Goal: Transaction & Acquisition: Purchase product/service

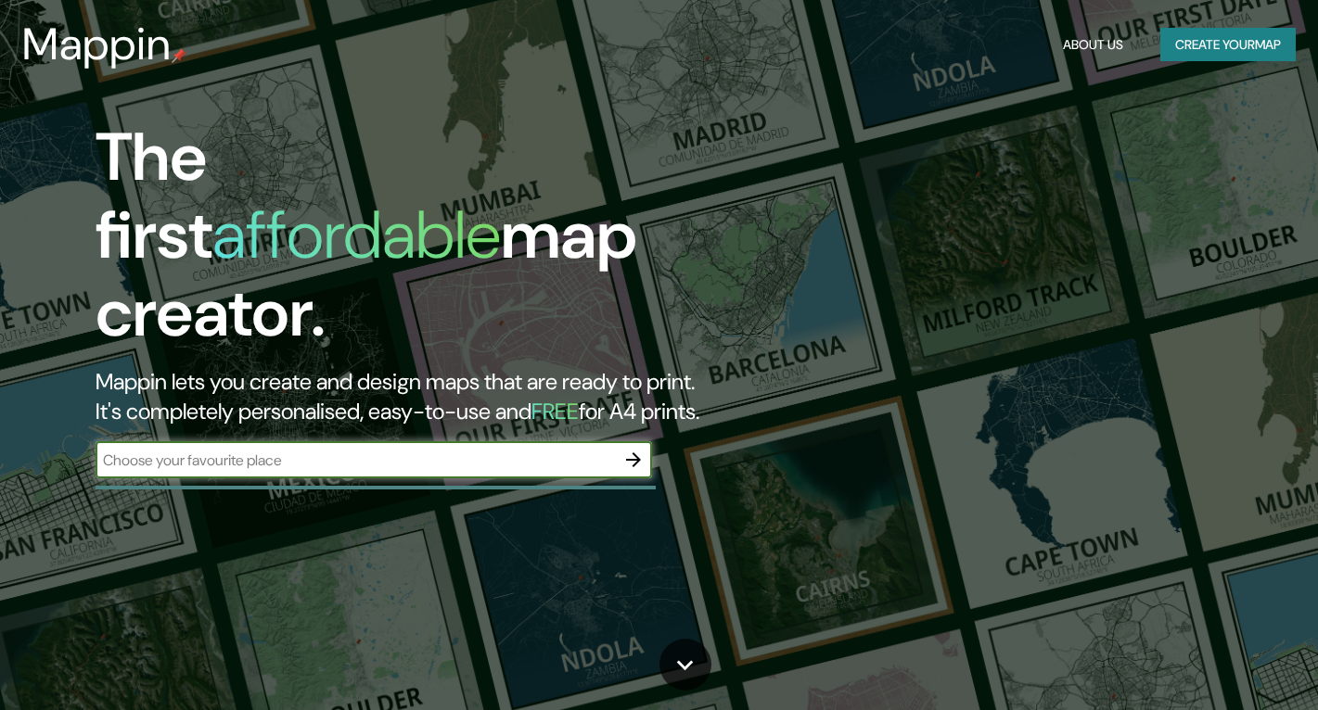
click at [381, 450] on input "text" at bounding box center [355, 460] width 519 height 21
type input "[GEOGRAPHIC_DATA]"
click at [643, 449] on icon "button" at bounding box center [633, 460] width 22 height 22
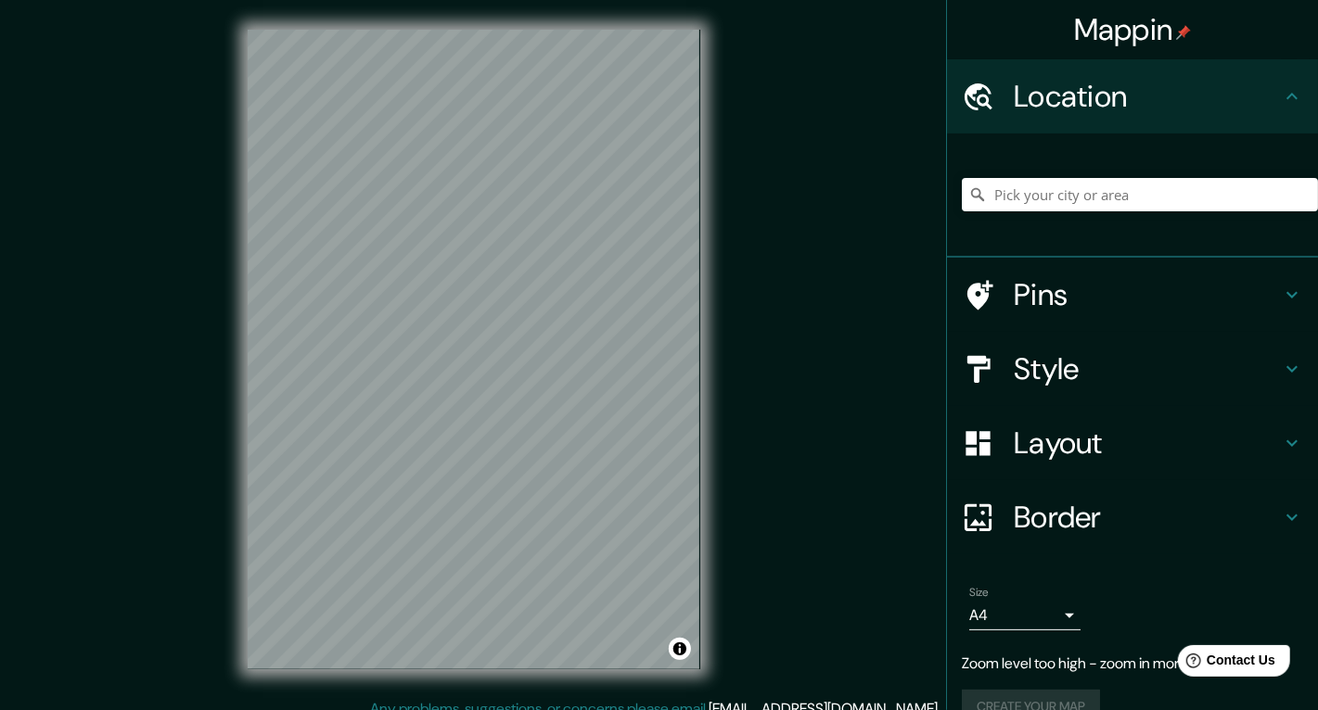
click at [793, 372] on div "Mappin Location Pins Style Layout Border Choose a border. Hint : you can make l…" at bounding box center [659, 364] width 1318 height 728
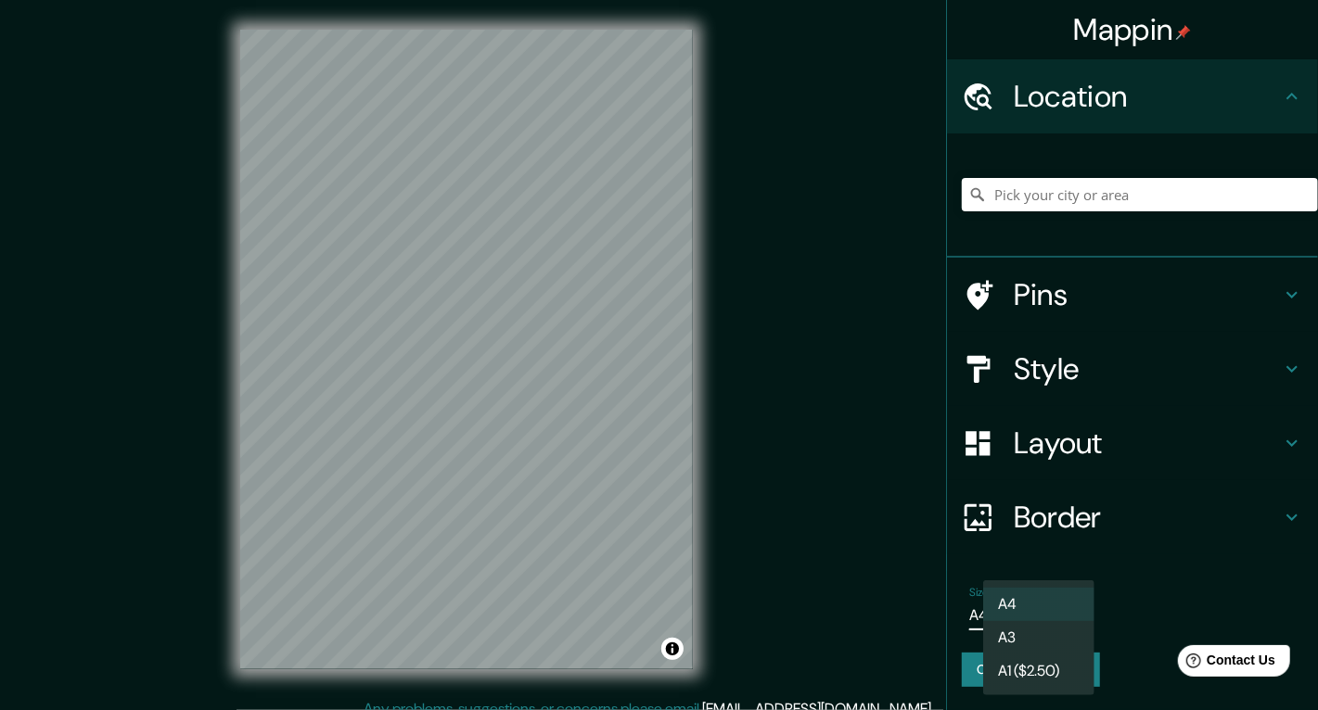
click at [1053, 618] on body "Mappin Location Pins Style Layout Border Choose a border. Hint : you can make l…" at bounding box center [659, 355] width 1318 height 710
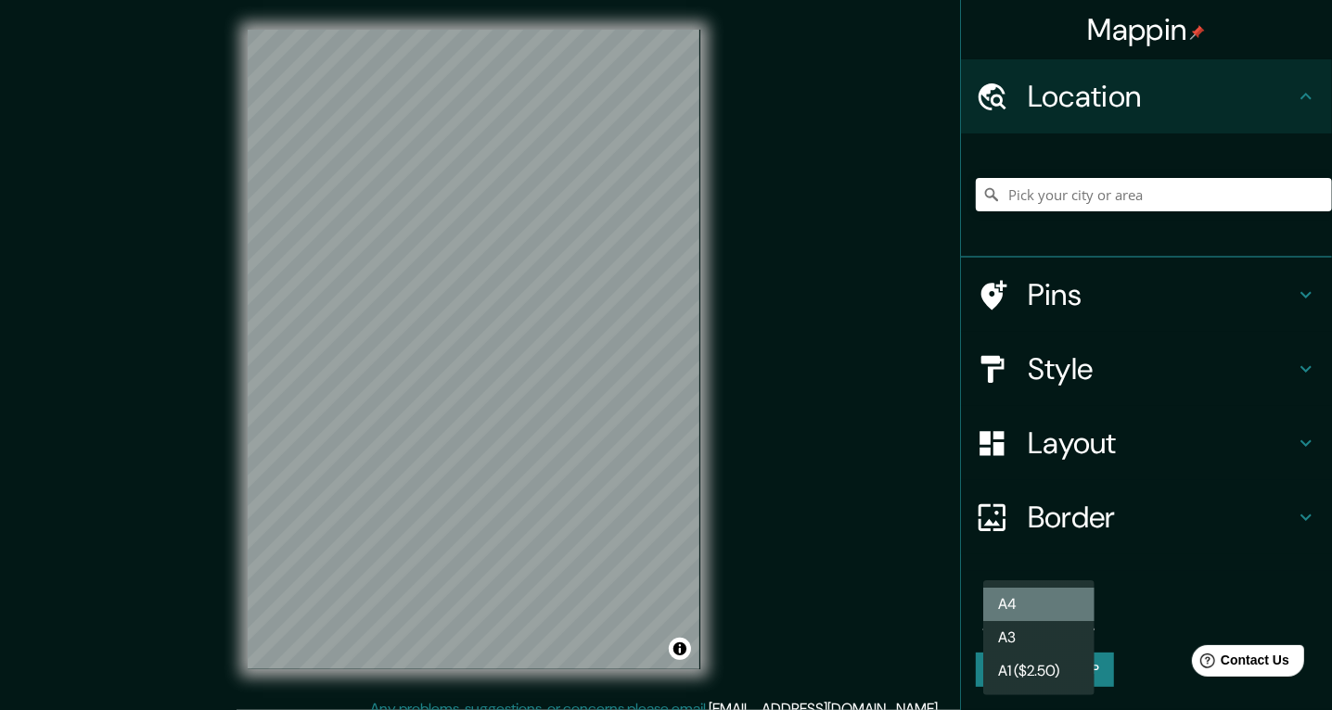
click at [1053, 612] on li "A4" at bounding box center [1038, 604] width 111 height 33
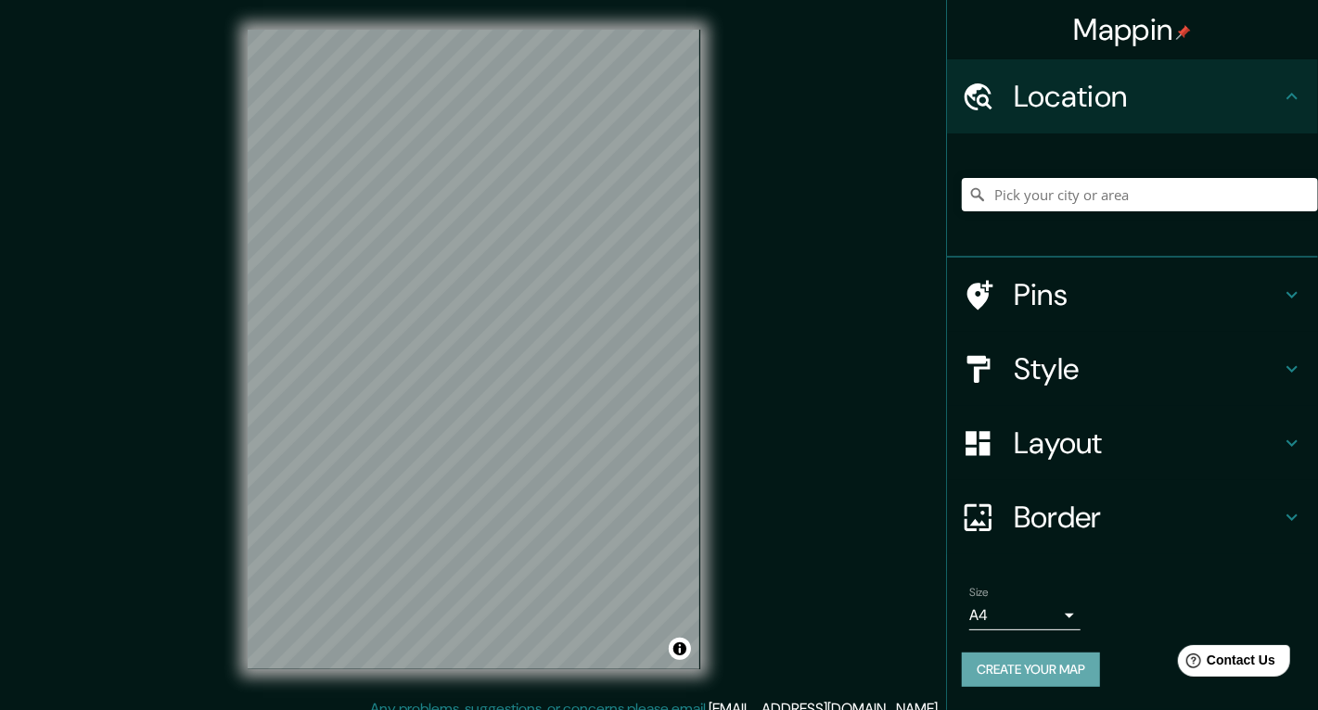
click at [1057, 667] on button "Create your map" at bounding box center [1031, 670] width 138 height 34
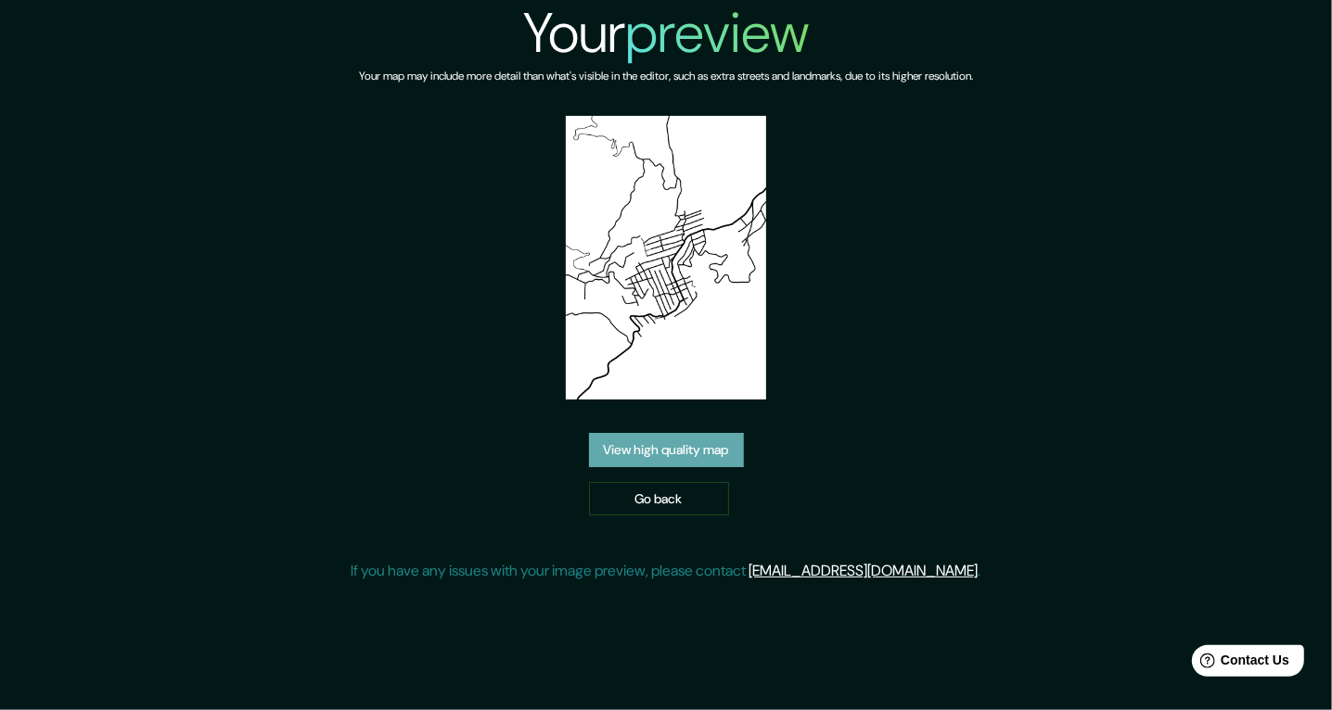
click at [670, 444] on link "View high quality map" at bounding box center [666, 450] width 155 height 34
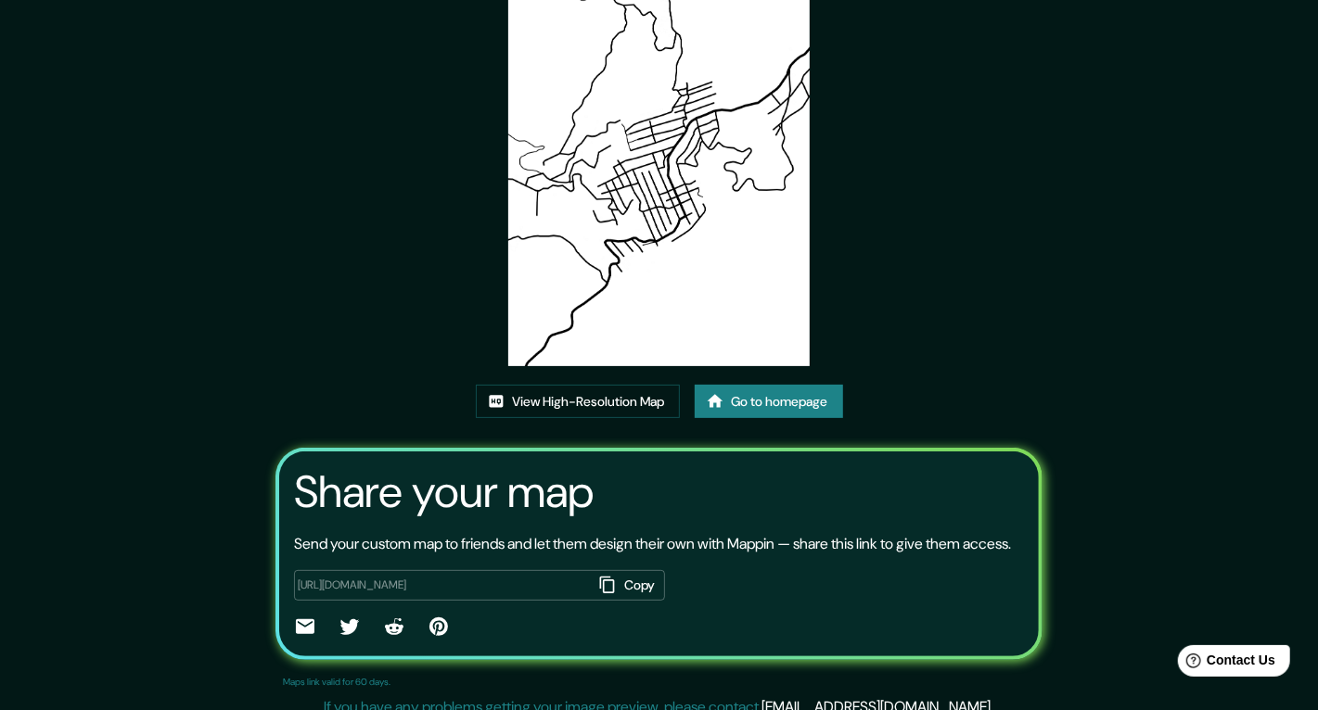
scroll to position [179, 0]
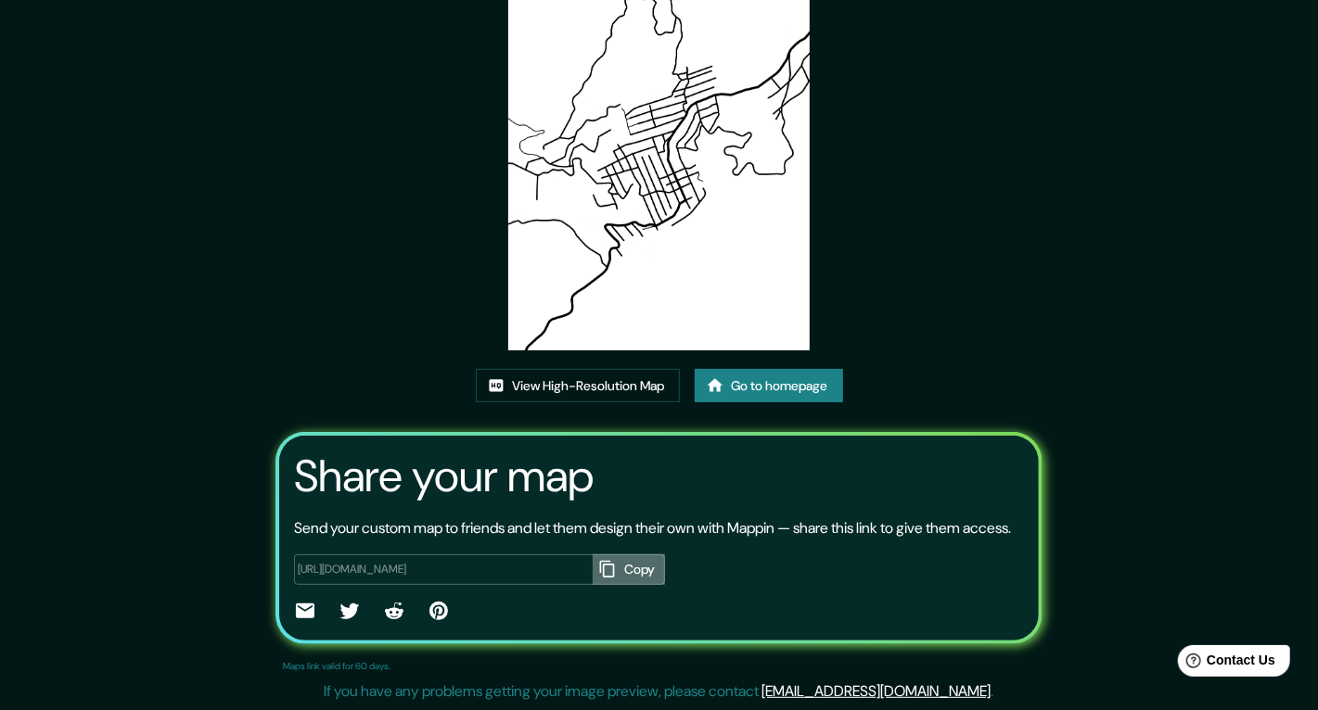
click at [631, 568] on button "Copy" at bounding box center [629, 570] width 72 height 31
click at [629, 573] on button "Copy" at bounding box center [629, 570] width 72 height 31
click at [629, 573] on button "Copied" at bounding box center [625, 570] width 80 height 31
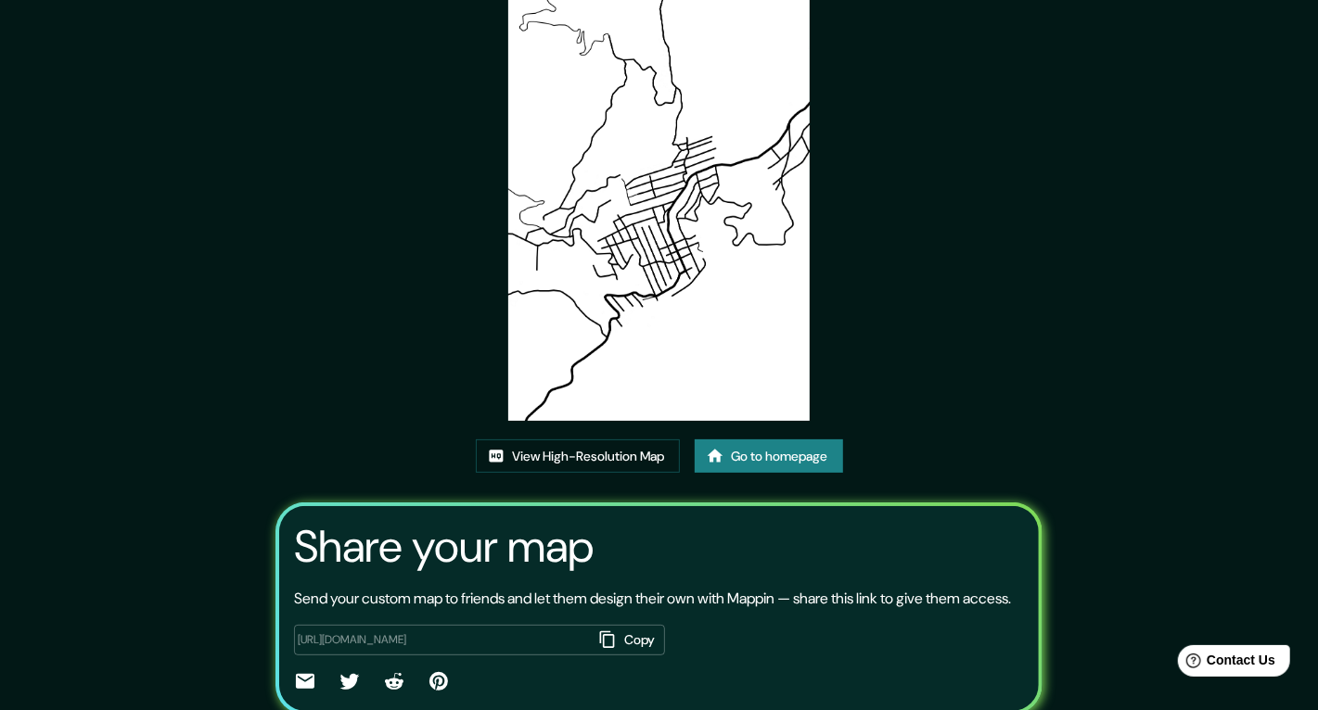
scroll to position [179, 0]
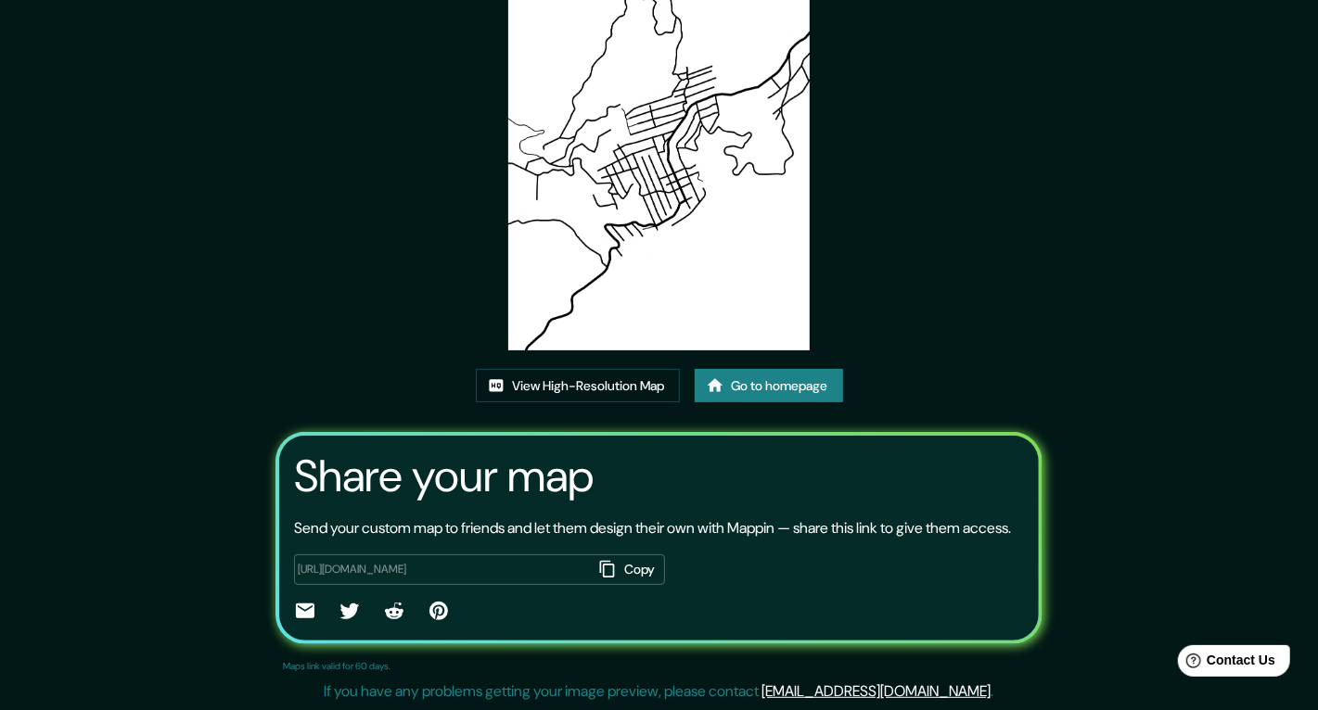
click at [759, 369] on link "Go to homepage" at bounding box center [769, 386] width 148 height 34
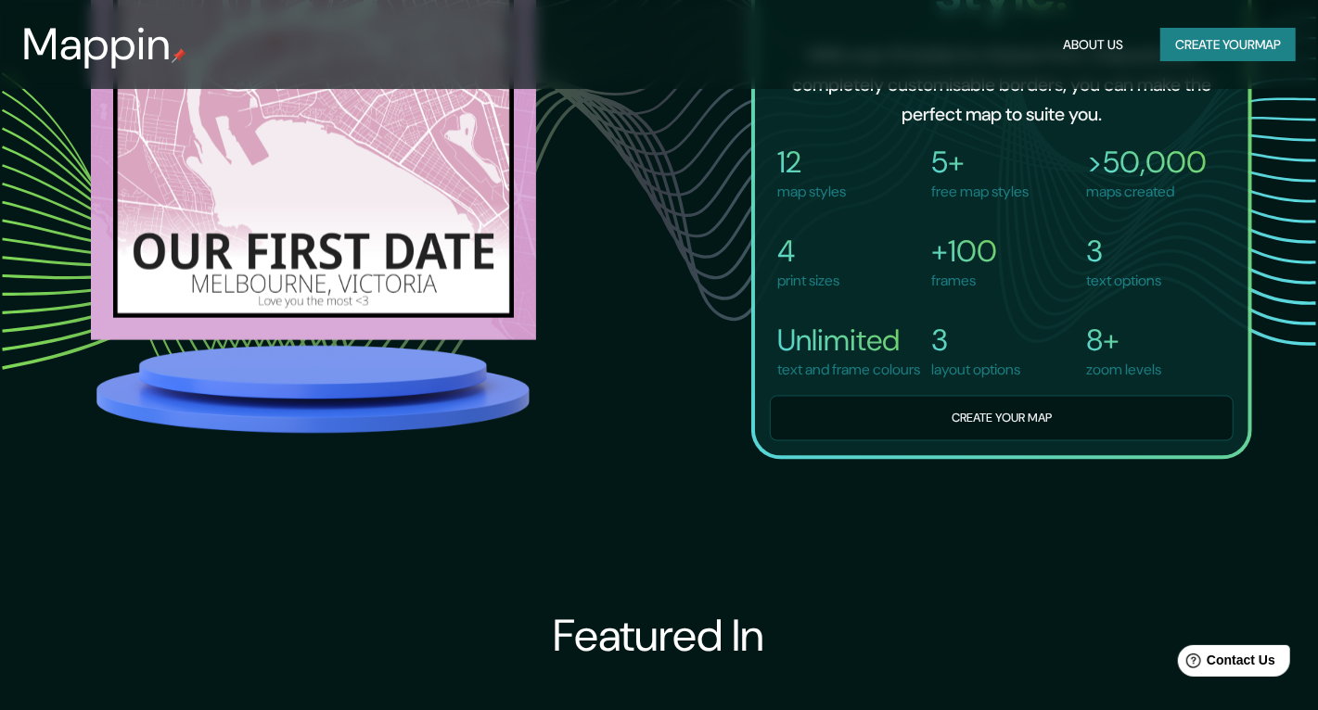
scroll to position [1470, 0]
